Goal: Task Accomplishment & Management: Manage account settings

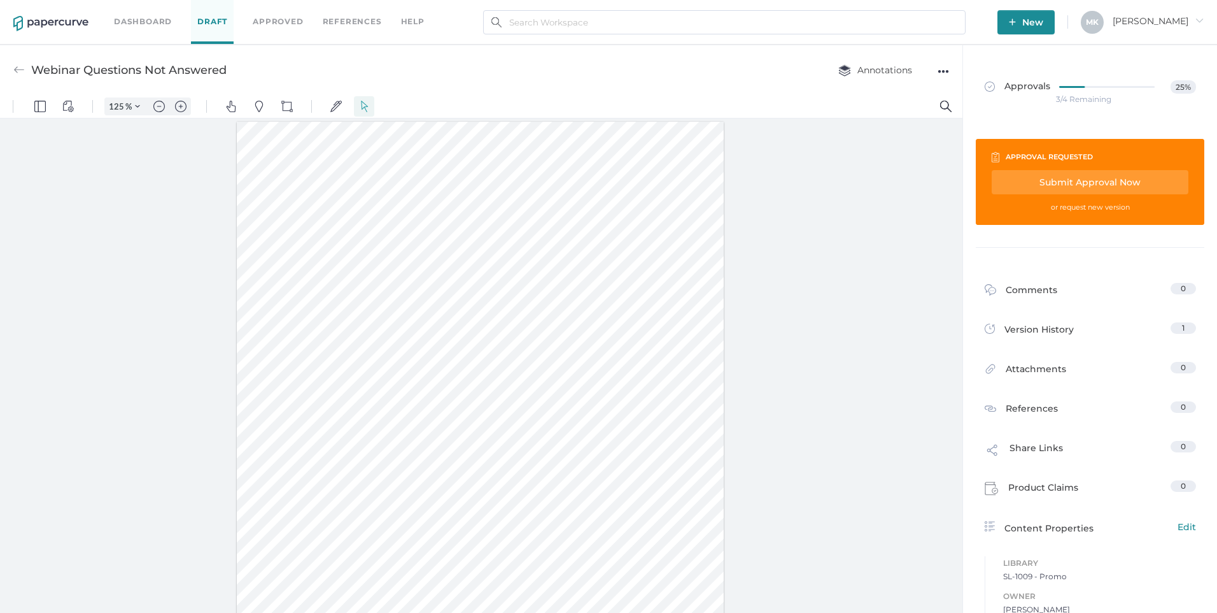
scroll to position [1, 0]
click at [143, 17] on link "Dashboard" at bounding box center [143, 22] width 58 height 14
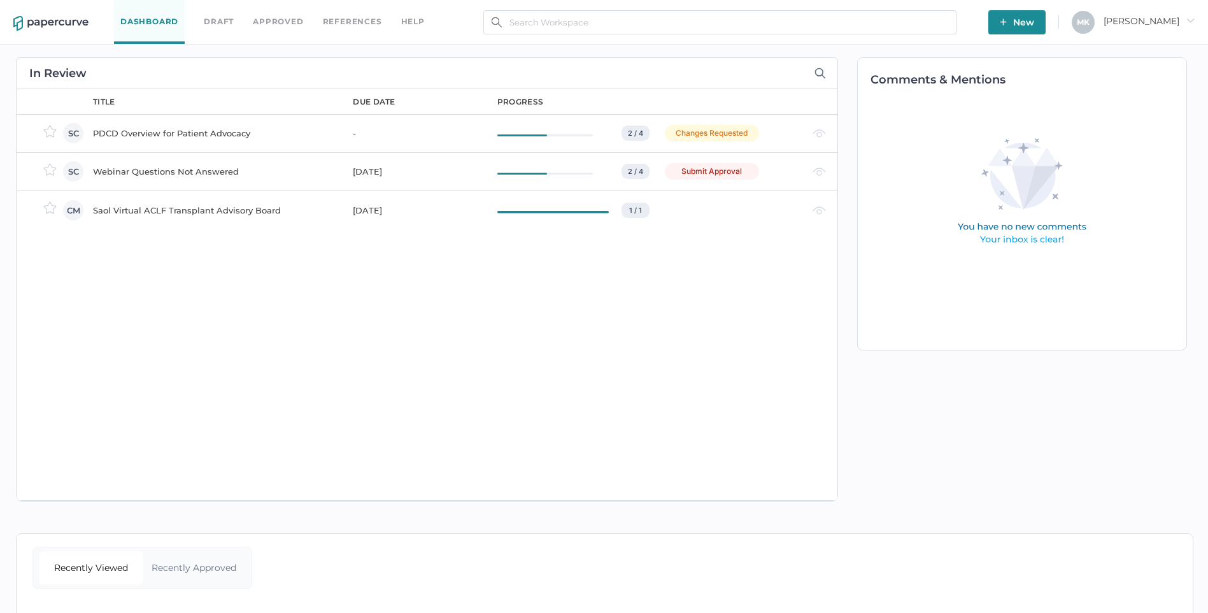
click at [201, 163] on td "Webinar Questions Not Answered" at bounding box center [210, 171] width 260 height 38
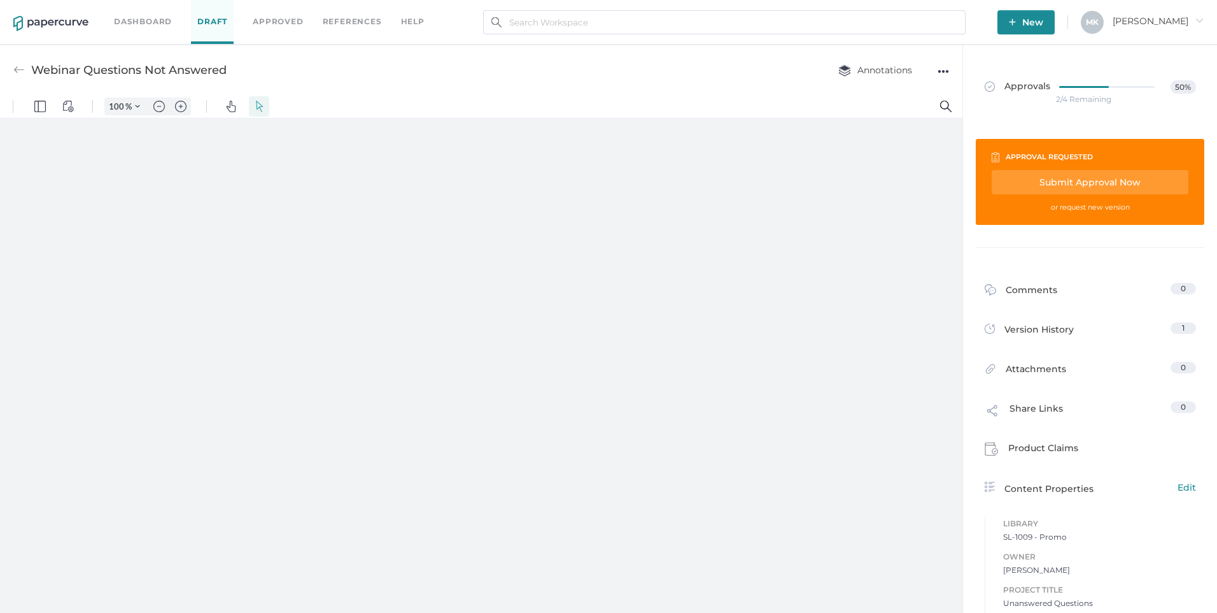
type input "125"
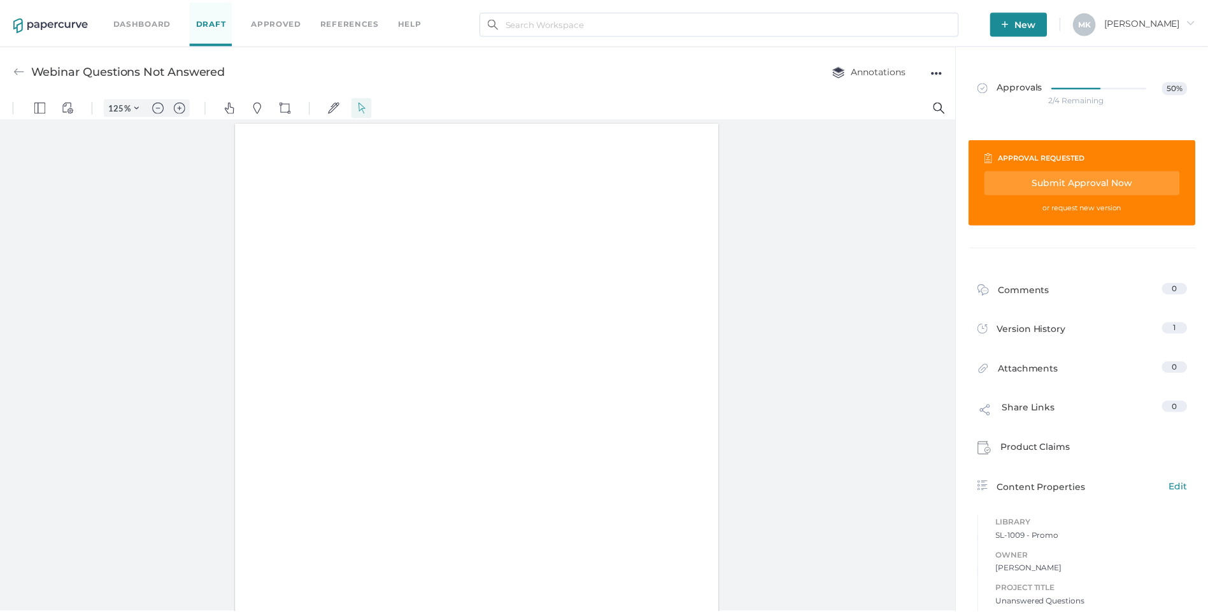
scroll to position [1, 0]
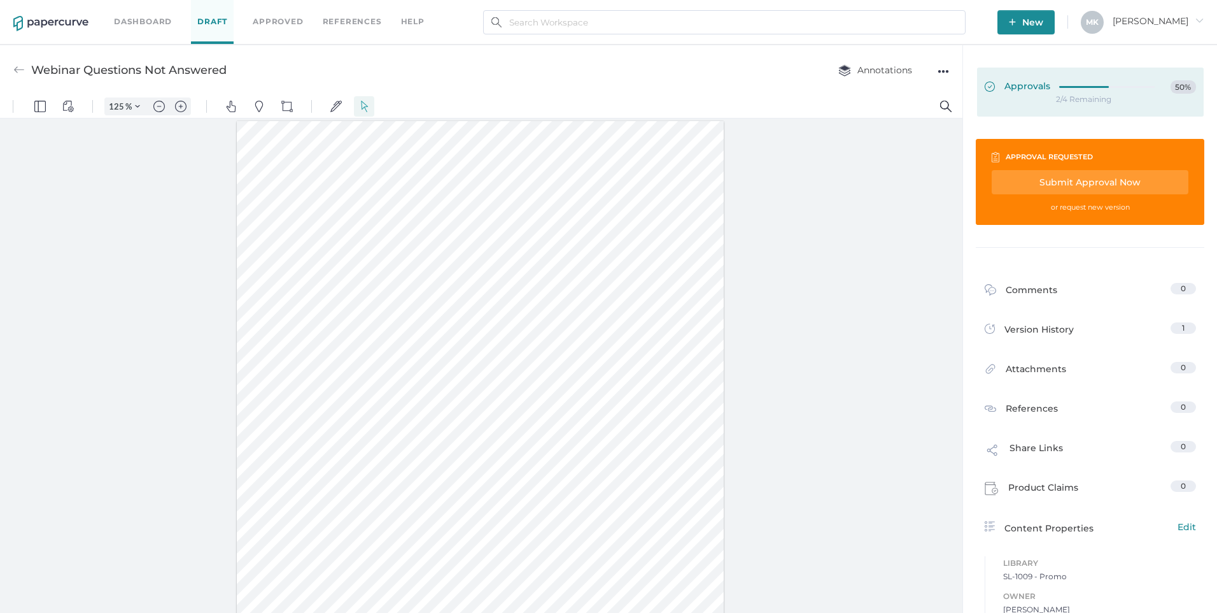
click at [1035, 85] on span "Approvals" at bounding box center [1018, 87] width 66 height 14
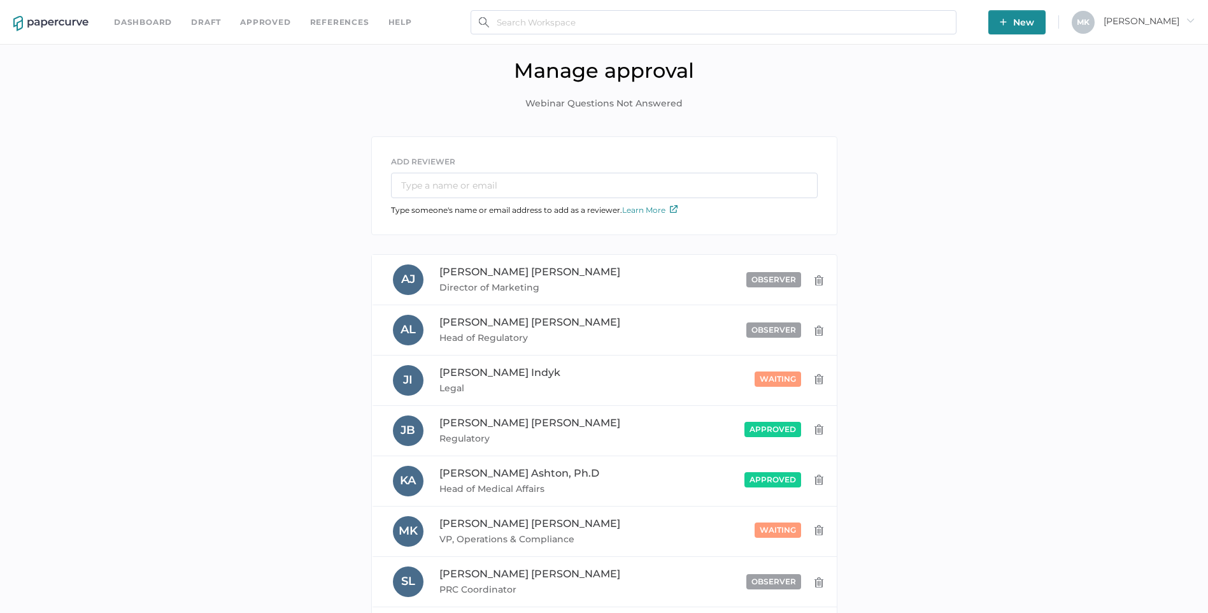
click at [138, 19] on link "Dashboard" at bounding box center [143, 22] width 58 height 14
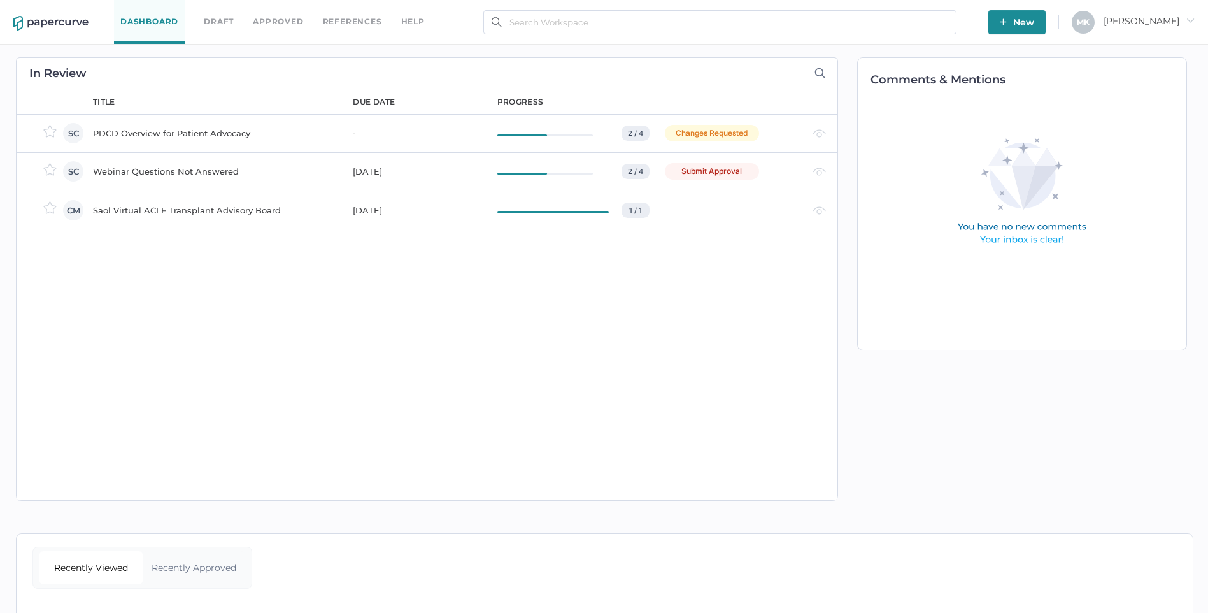
click at [159, 134] on div "PDCD Overview for Patient Advocacy" at bounding box center [215, 132] width 245 height 15
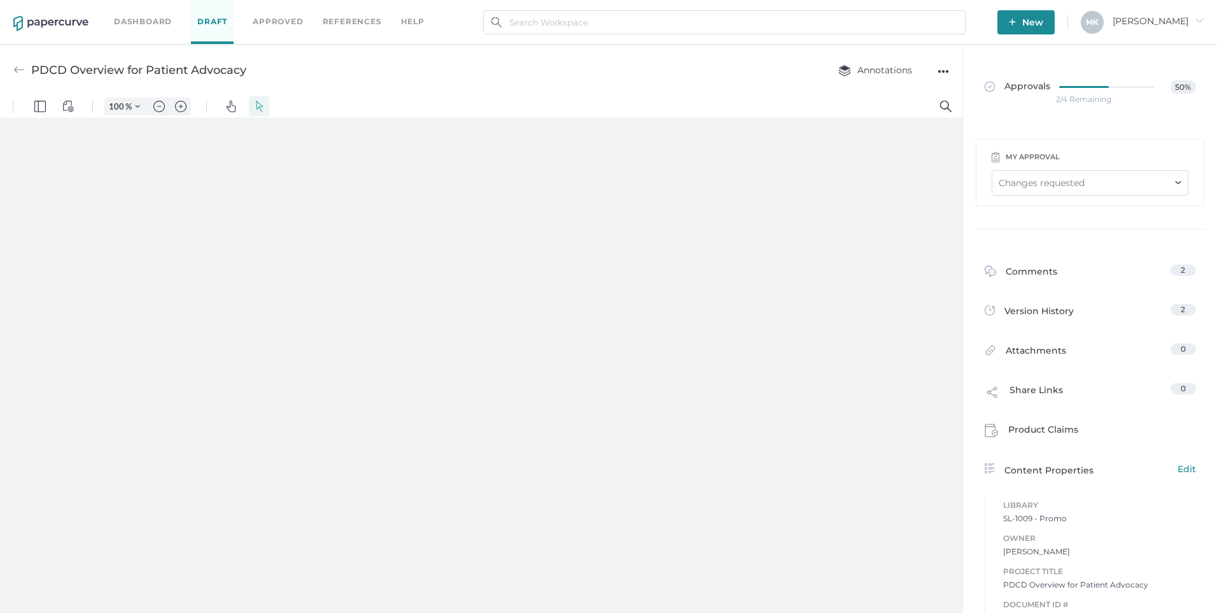
type input "125"
type input "1"
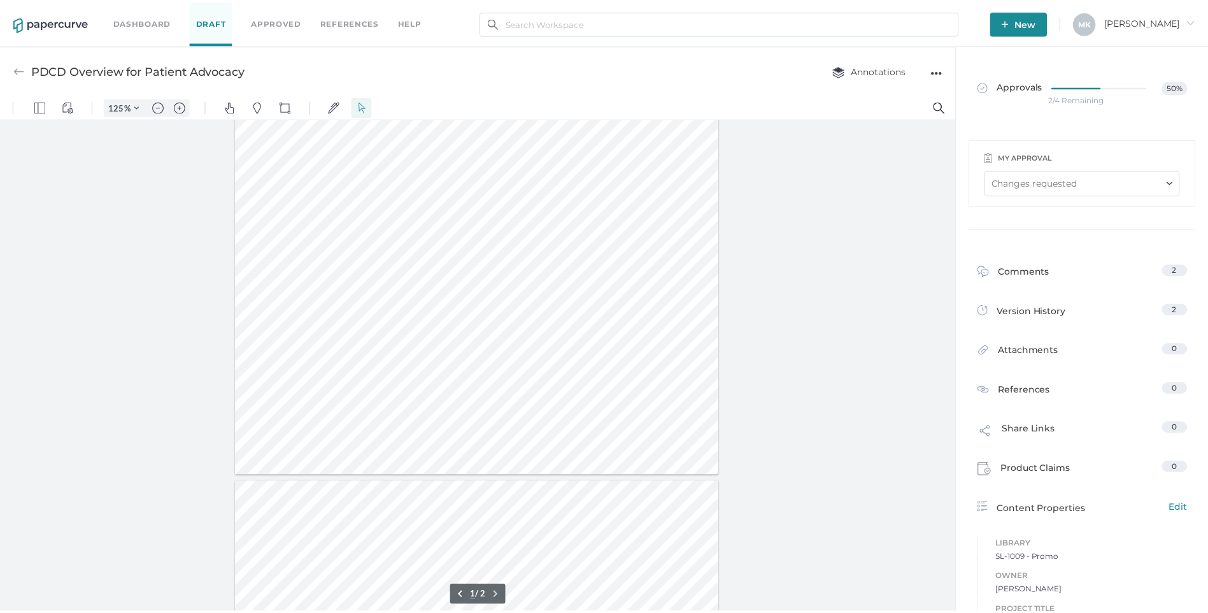
scroll to position [64, 0]
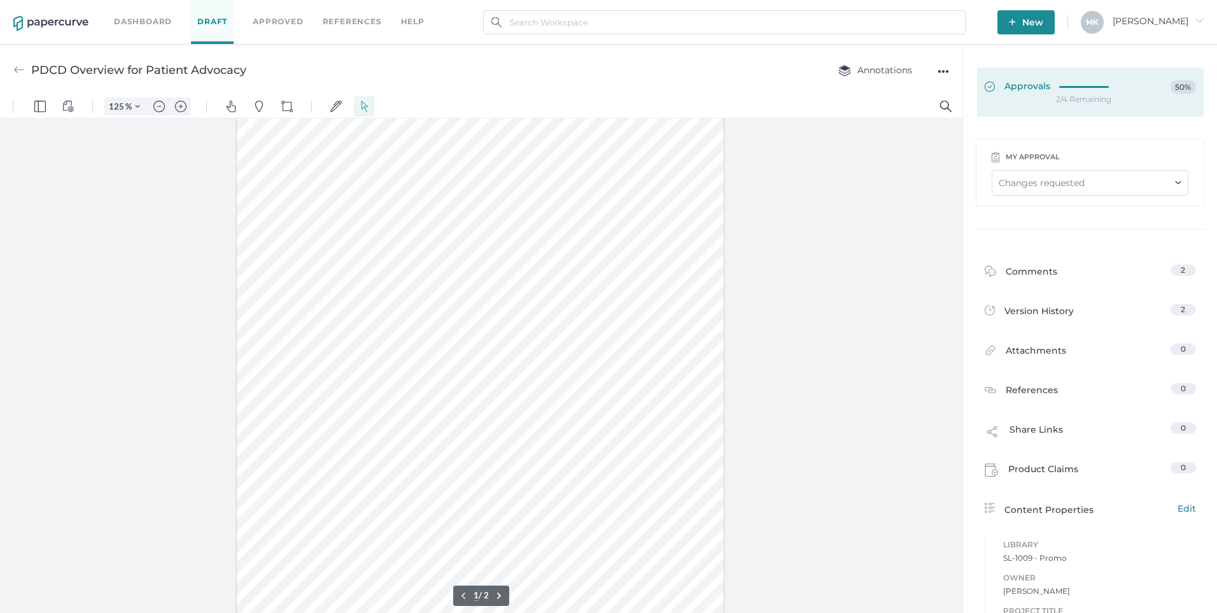
click at [1020, 89] on span "Approvals" at bounding box center [1018, 87] width 66 height 14
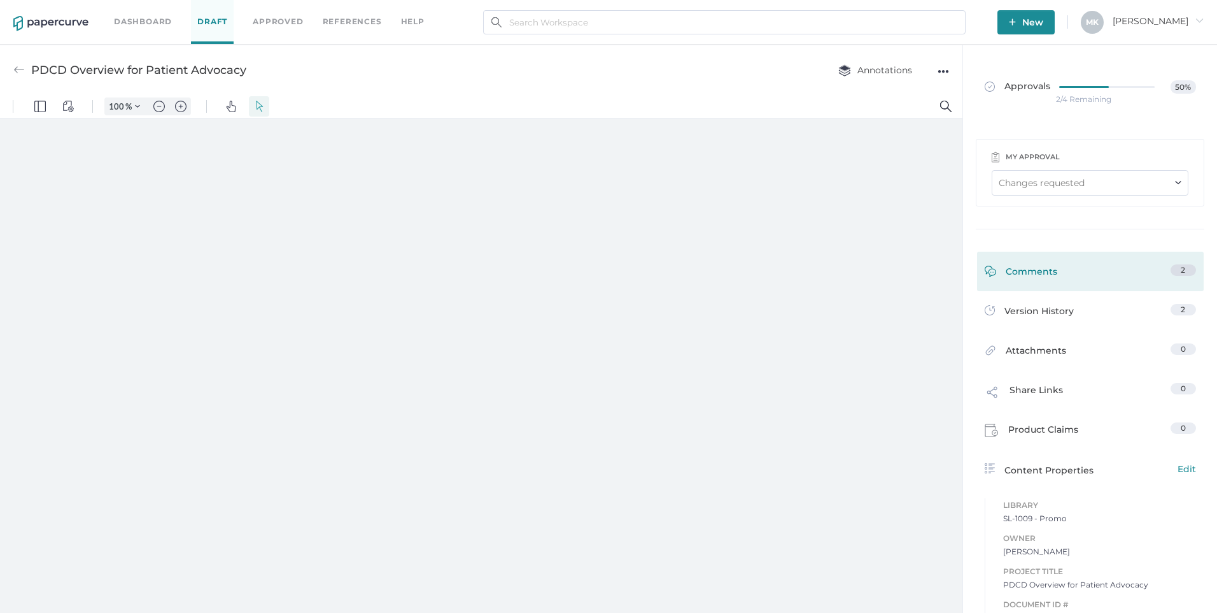
type input "125"
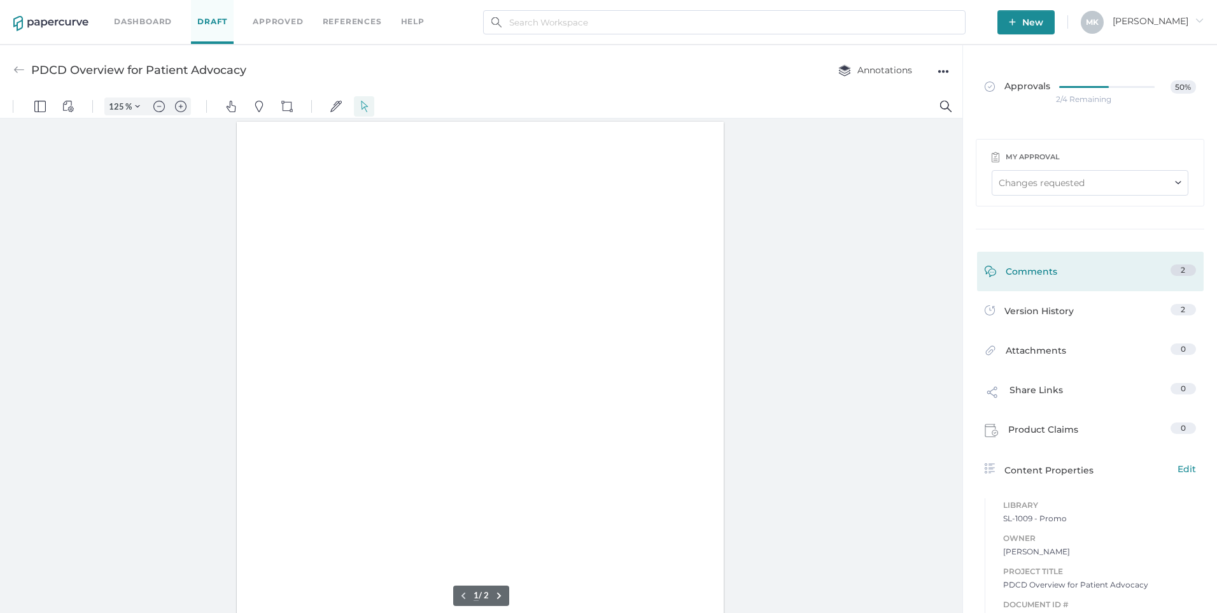
scroll to position [1, 0]
click at [1049, 275] on div "Comments" at bounding box center [1021, 274] width 73 height 20
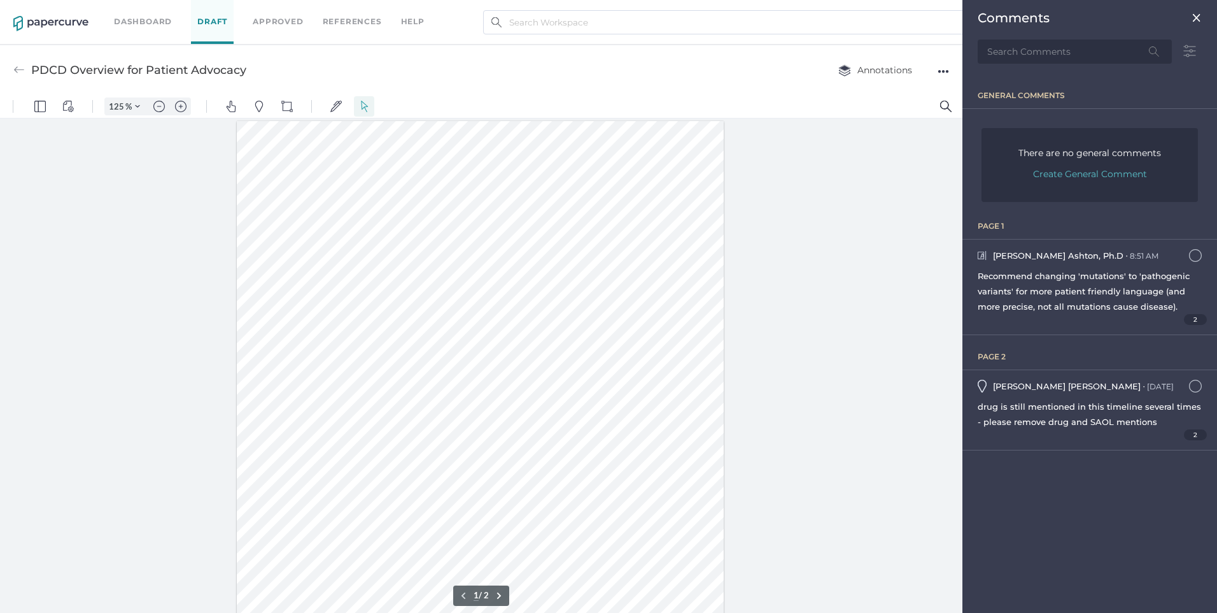
scroll to position [6, 0]
click at [1197, 15] on img at bounding box center [1197, 18] width 10 height 10
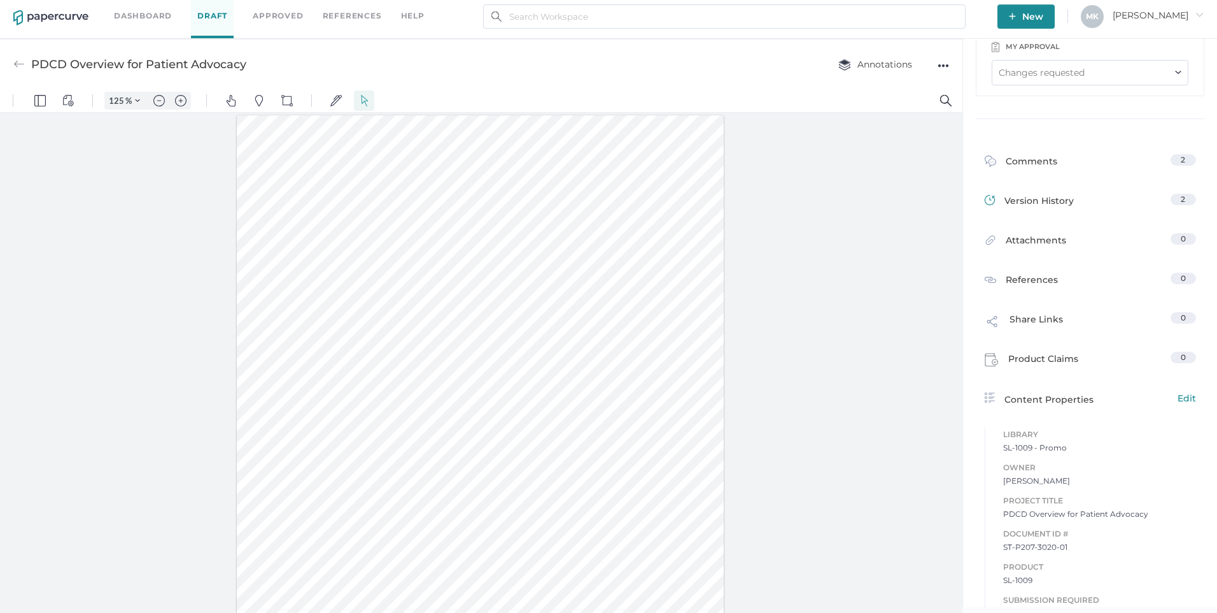
scroll to position [0, 0]
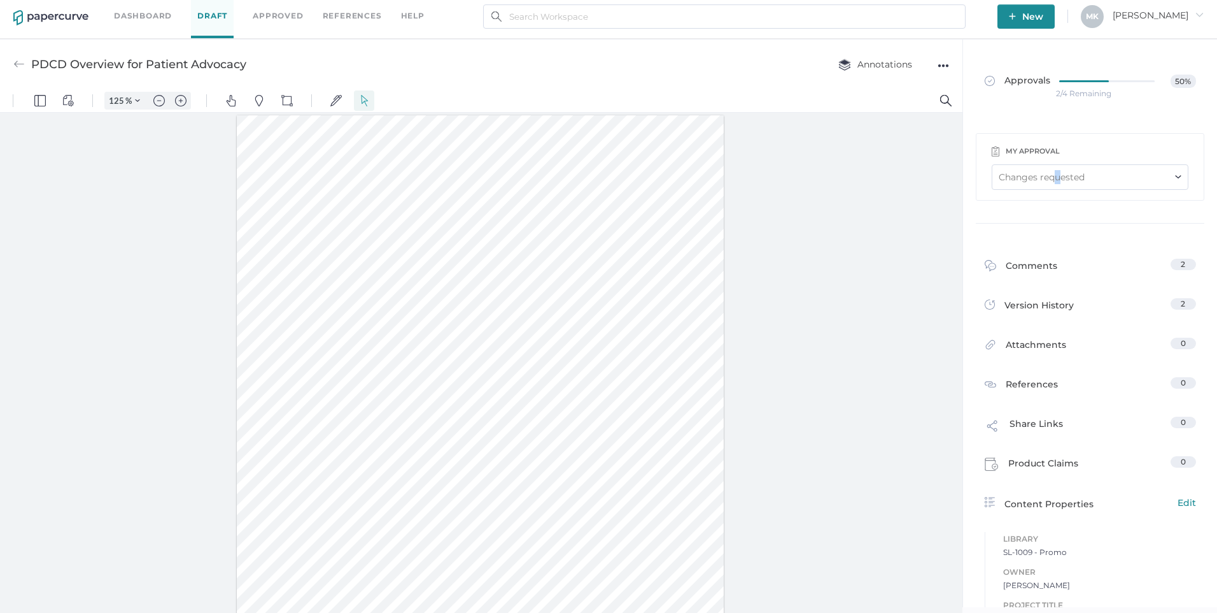
click at [1058, 173] on div "Changes requested" at bounding box center [1042, 177] width 86 height 14
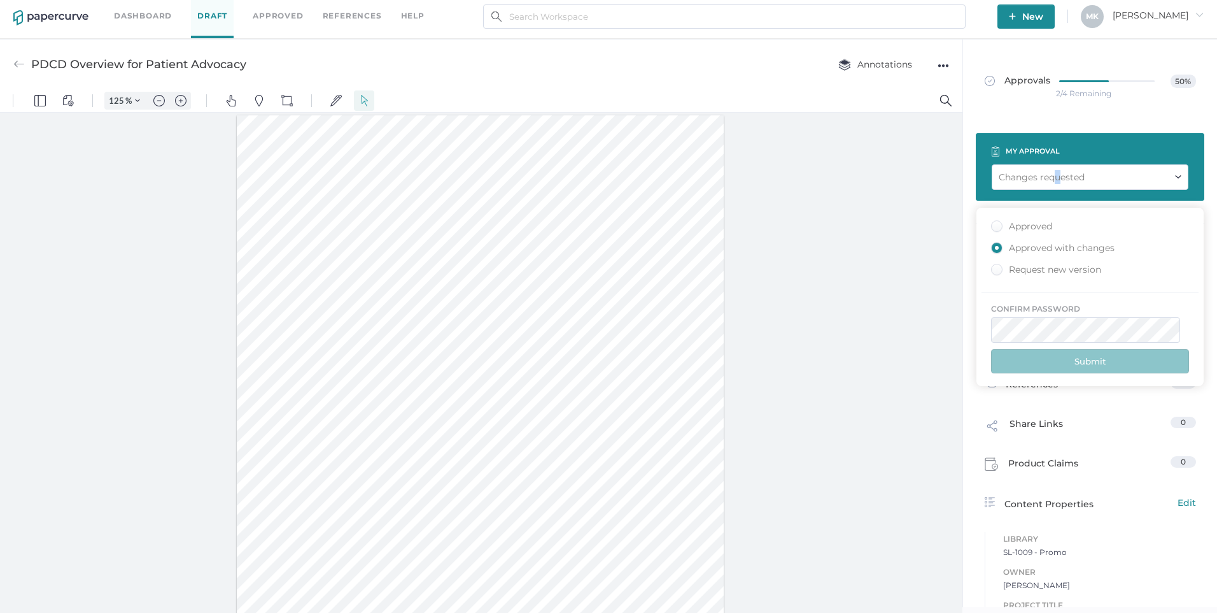
drag, startPoint x: 1058, startPoint y: 173, endPoint x: 1028, endPoint y: 228, distance: 63.3
click at [1028, 228] on div "Approved" at bounding box center [1021, 226] width 61 height 12
click at [995, 222] on input "Approved" at bounding box center [995, 222] width 0 height 0
click at [1049, 250] on div "Approved with changes" at bounding box center [1053, 248] width 124 height 12
click at [995, 244] on input "Approved with changes" at bounding box center [995, 244] width 0 height 0
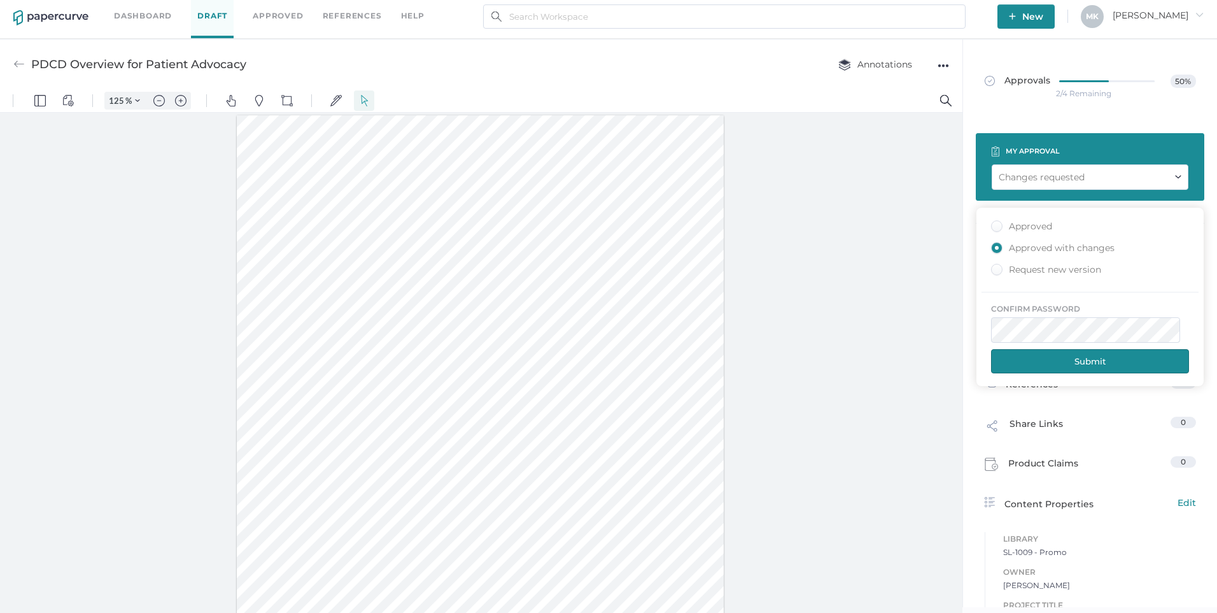
click at [1033, 227] on div "Approved" at bounding box center [1021, 226] width 61 height 12
click at [995, 222] on input "Approved" at bounding box center [995, 222] width 0 height 0
click at [1097, 360] on button "Submit" at bounding box center [1090, 361] width 198 height 24
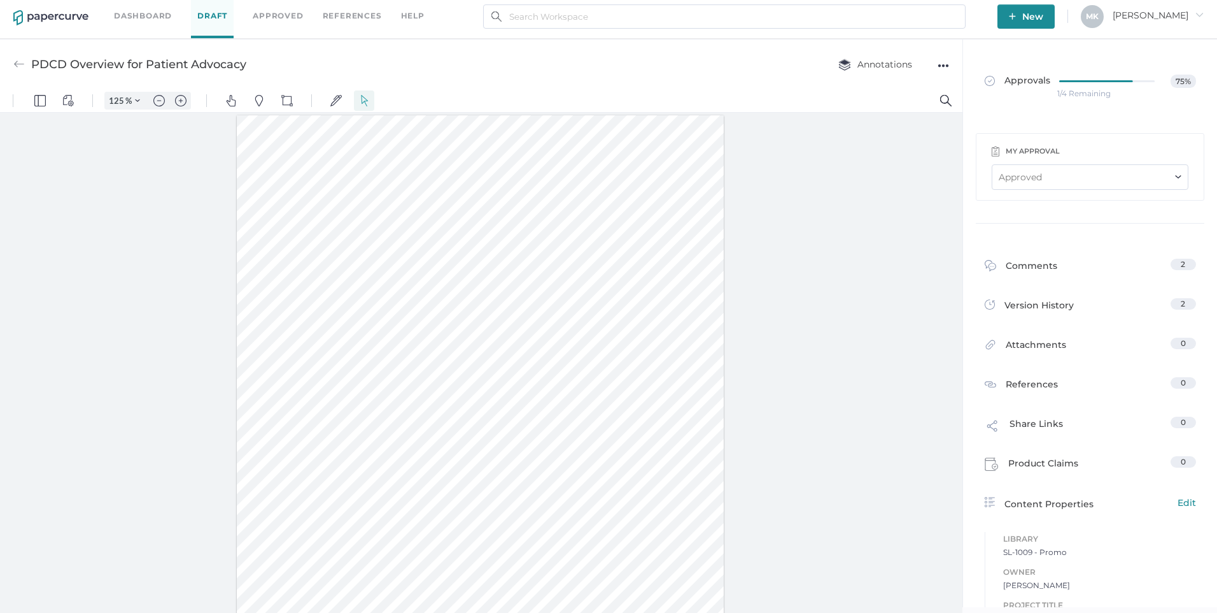
click at [150, 18] on link "Dashboard" at bounding box center [143, 16] width 58 height 14
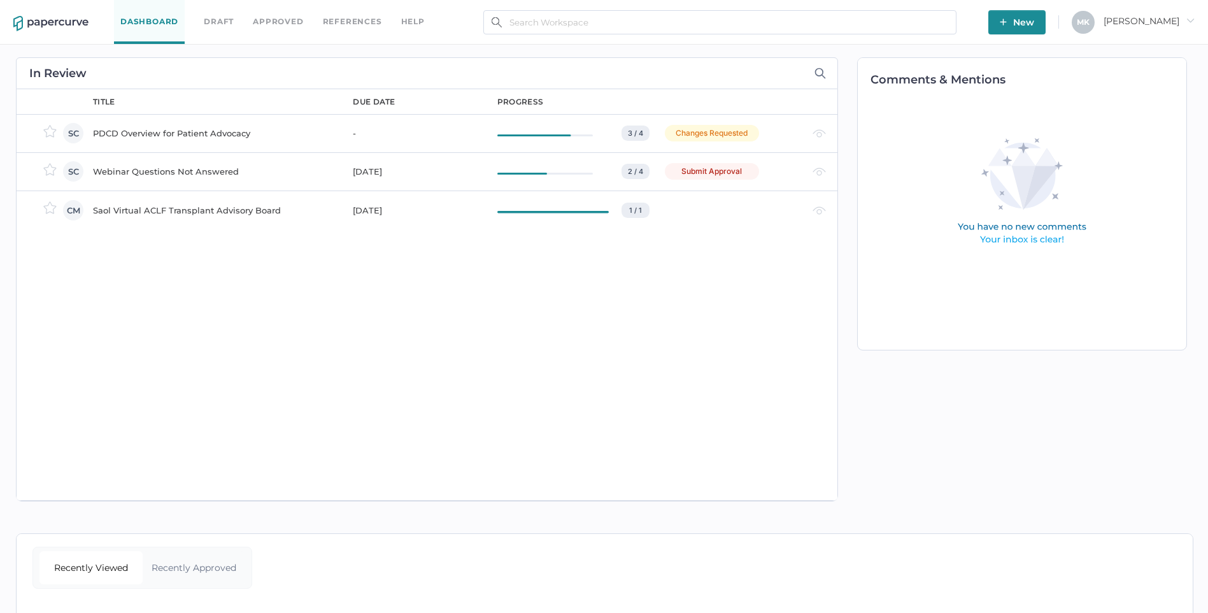
click at [173, 169] on div "Webinar Questions Not Answered" at bounding box center [215, 171] width 245 height 15
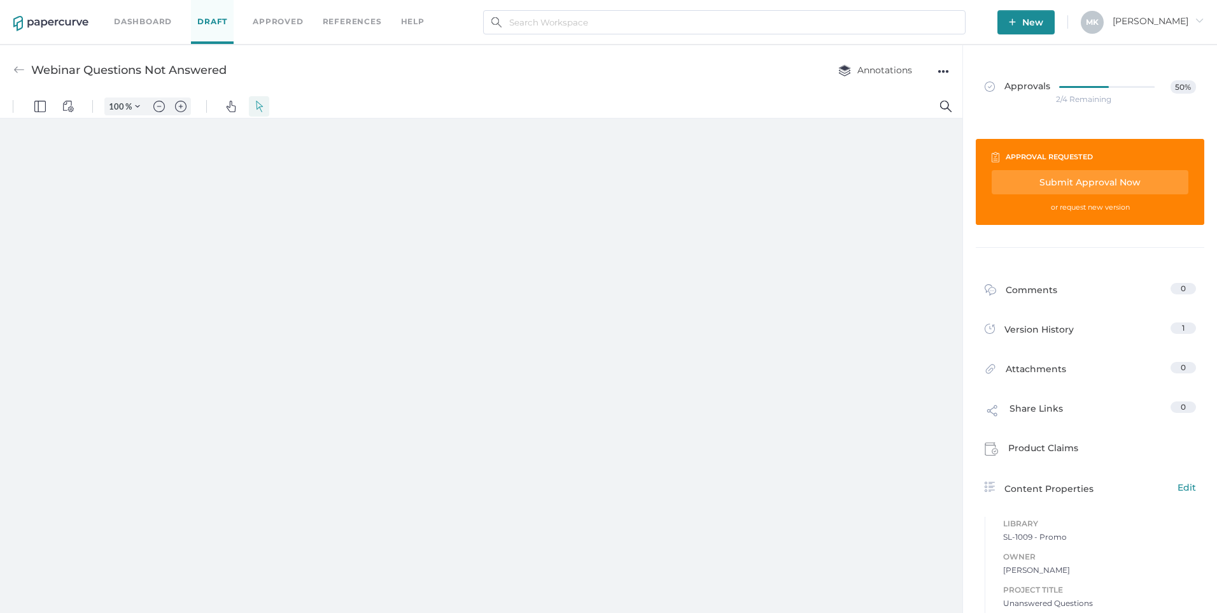
type input "125"
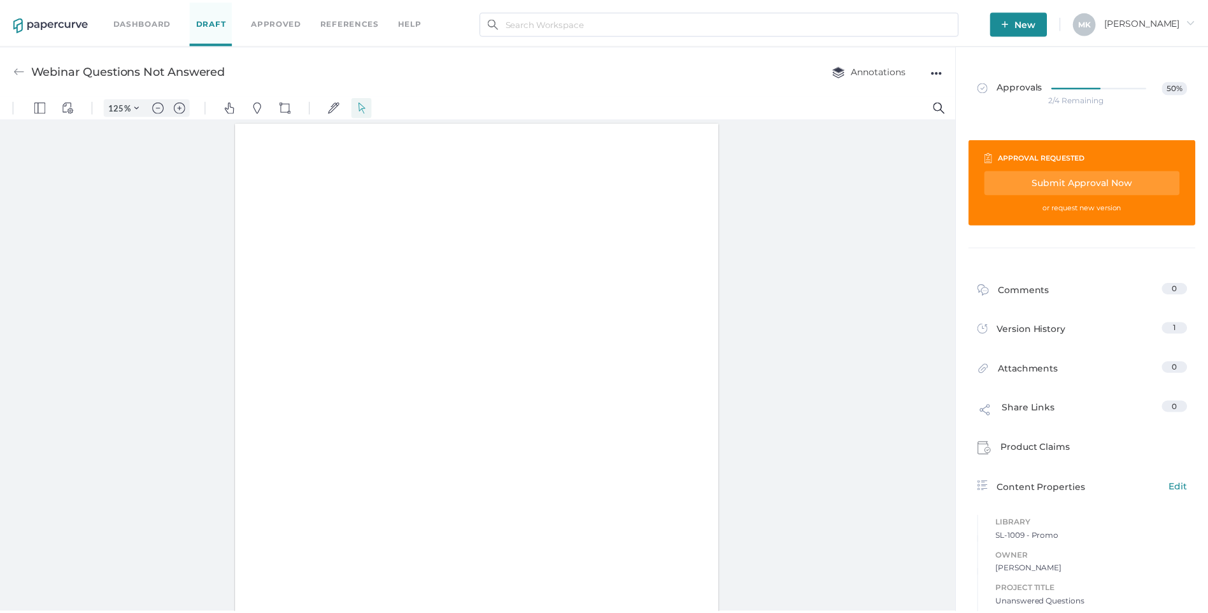
scroll to position [1, 0]
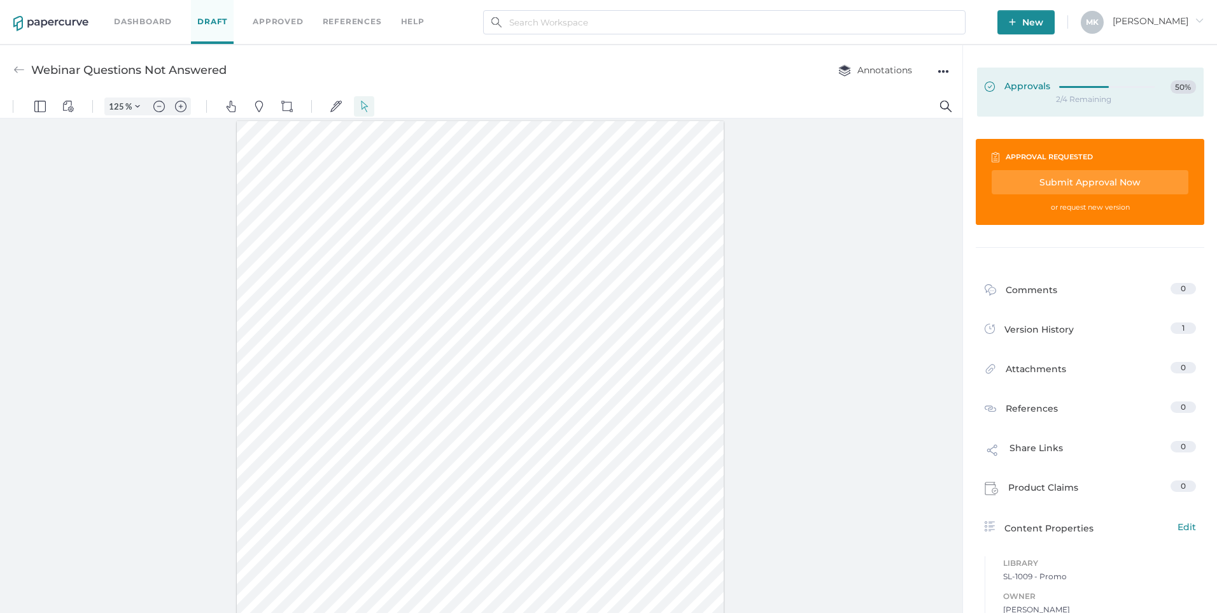
click at [1021, 90] on span "Approvals" at bounding box center [1018, 87] width 66 height 14
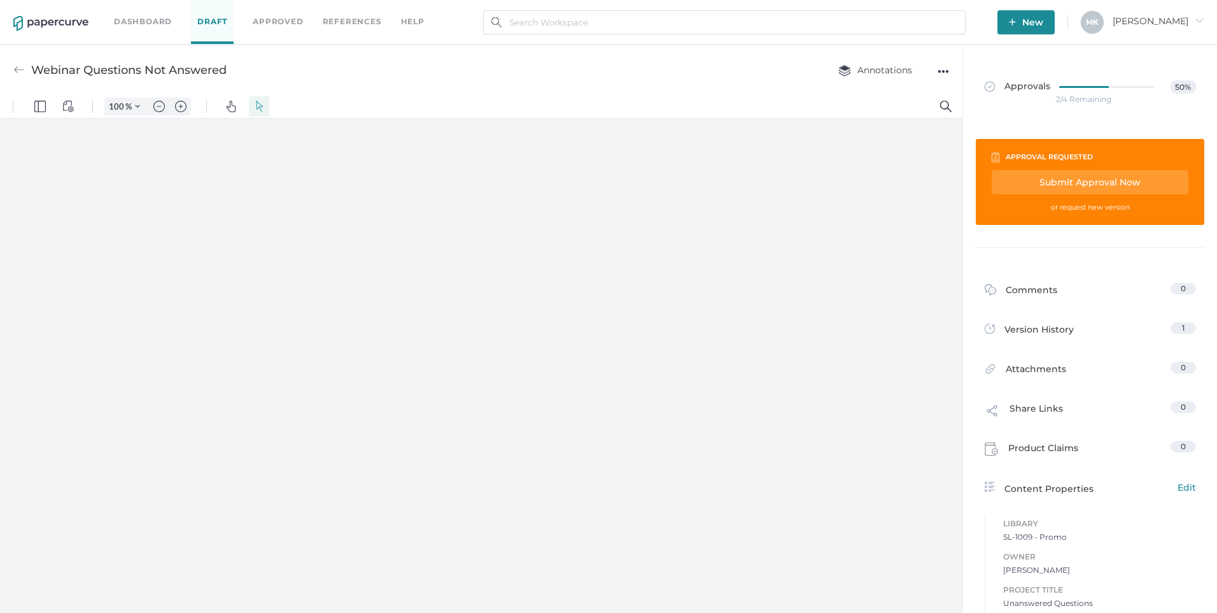
click at [1050, 188] on div "Submit Approval Now" at bounding box center [1090, 182] width 197 height 24
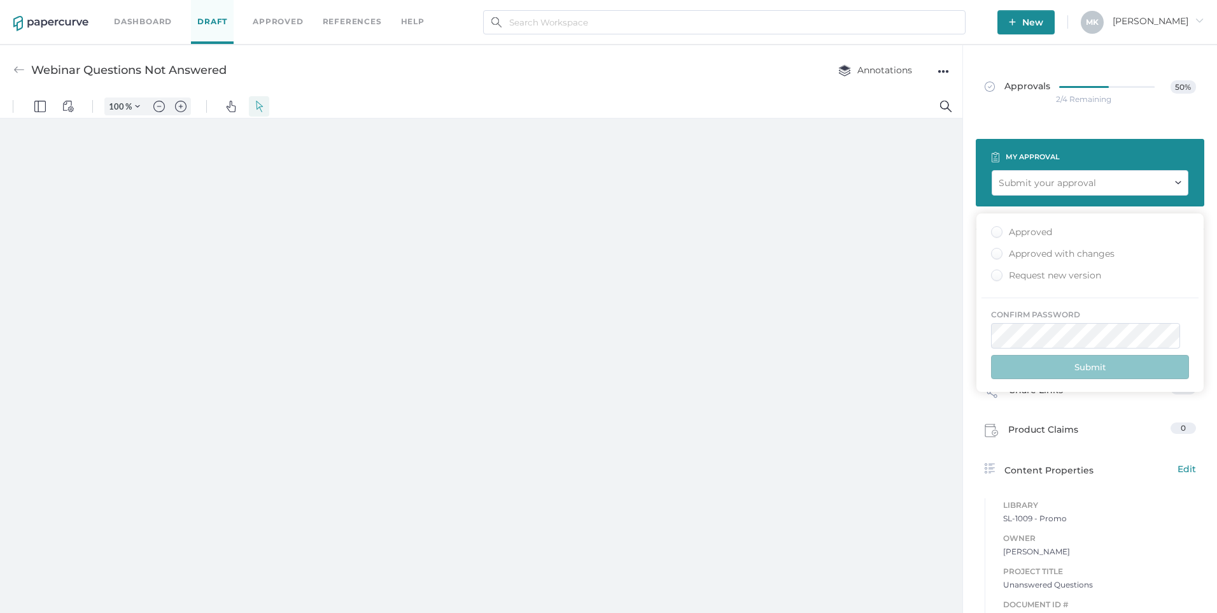
type input "125"
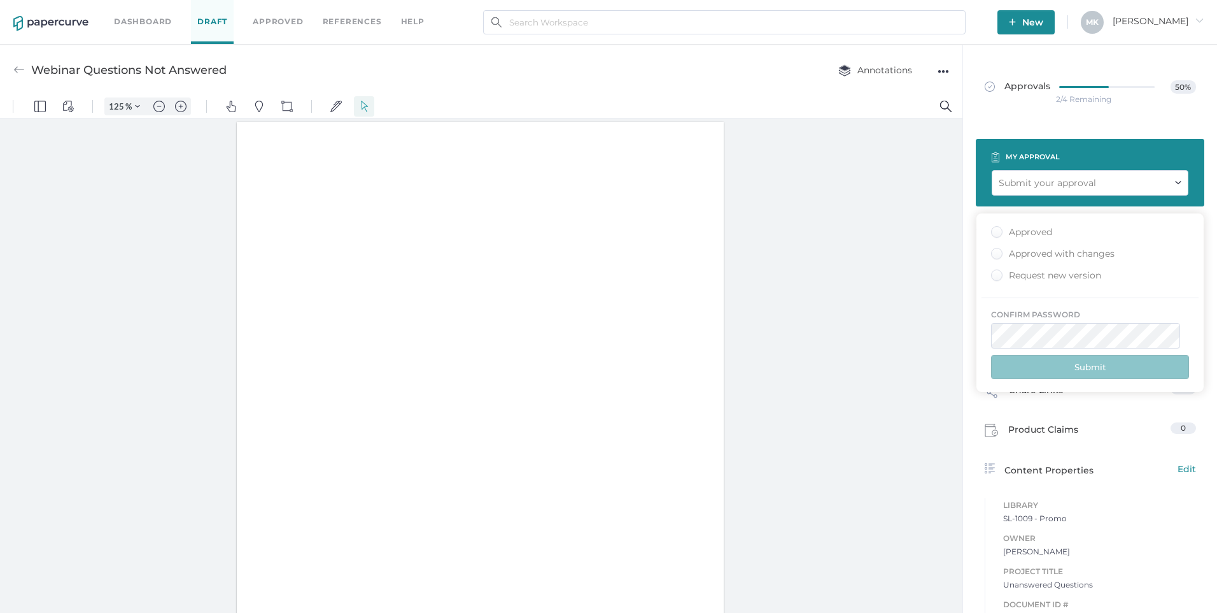
click at [1029, 234] on div "Approved" at bounding box center [1021, 232] width 61 height 12
click at [995, 228] on input "Approved" at bounding box center [995, 228] width 0 height 0
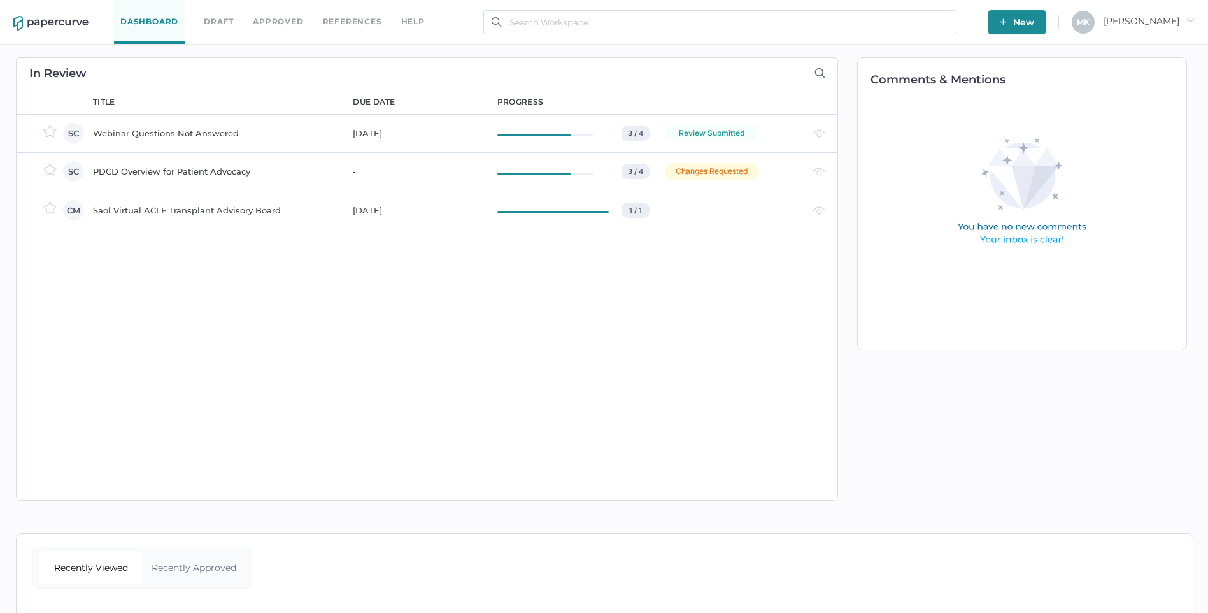
click at [162, 25] on link "Dashboard" at bounding box center [149, 22] width 71 height 44
